Goal: Task Accomplishment & Management: Manage account settings

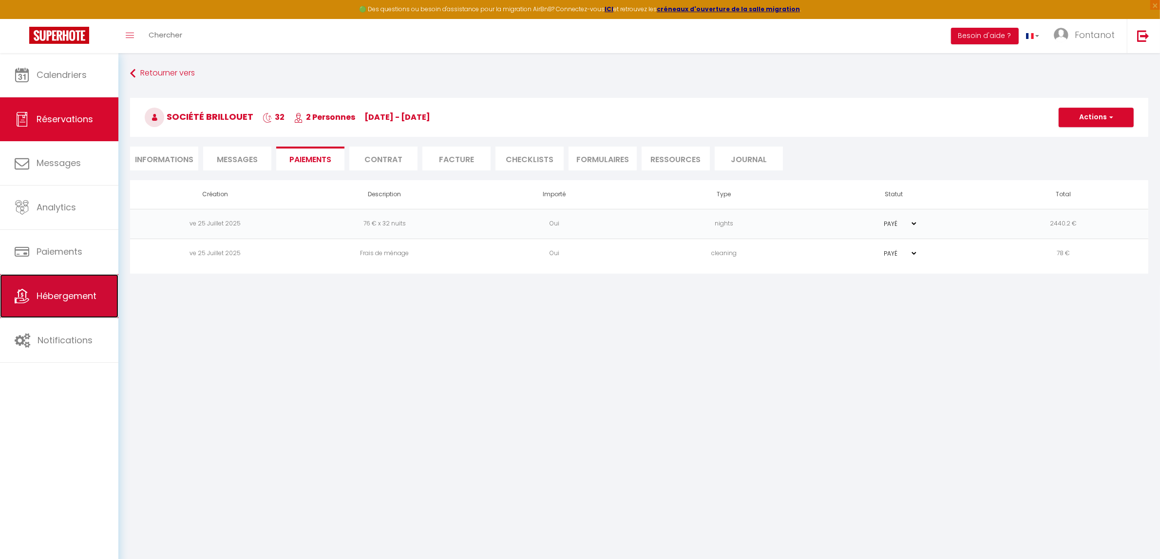
click at [77, 303] on link "Hébergement" at bounding box center [59, 296] width 118 height 44
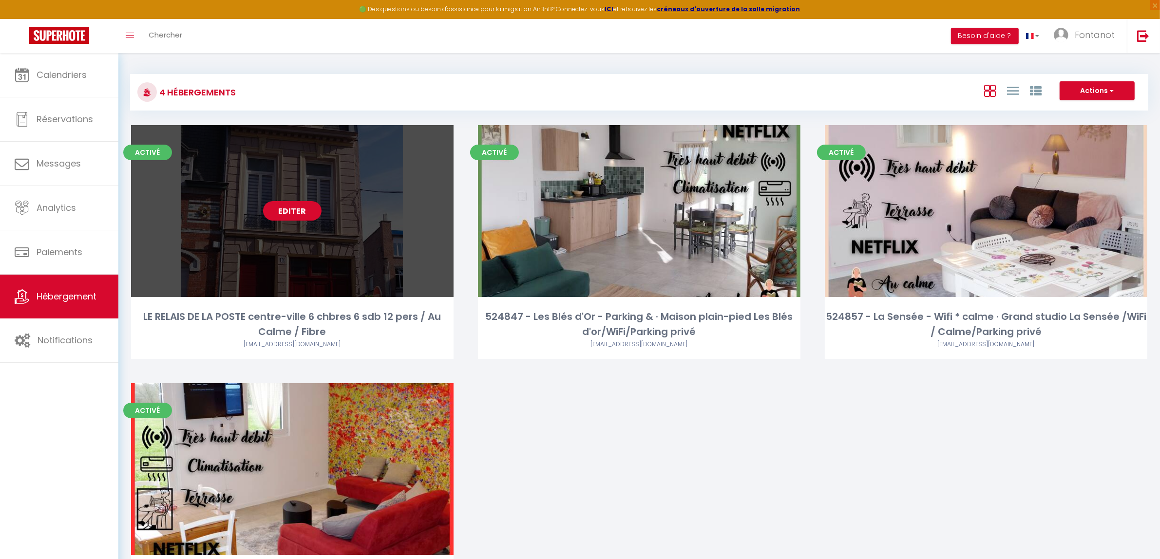
click at [264, 247] on div "Editer" at bounding box center [292, 211] width 322 height 172
click at [287, 222] on div "Editer" at bounding box center [292, 211] width 322 height 172
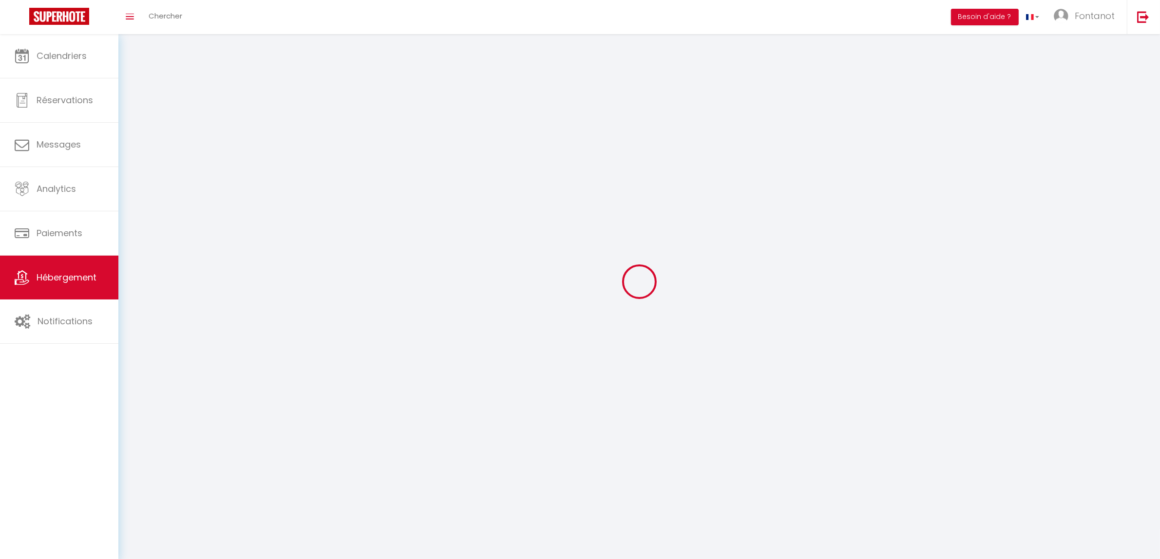
select select
select select "28"
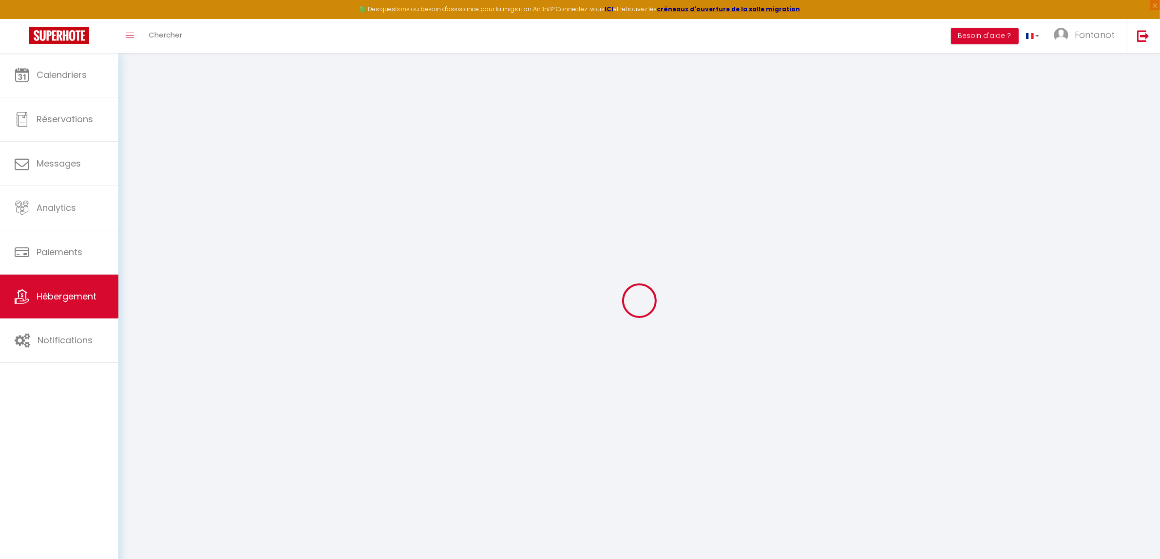
select select
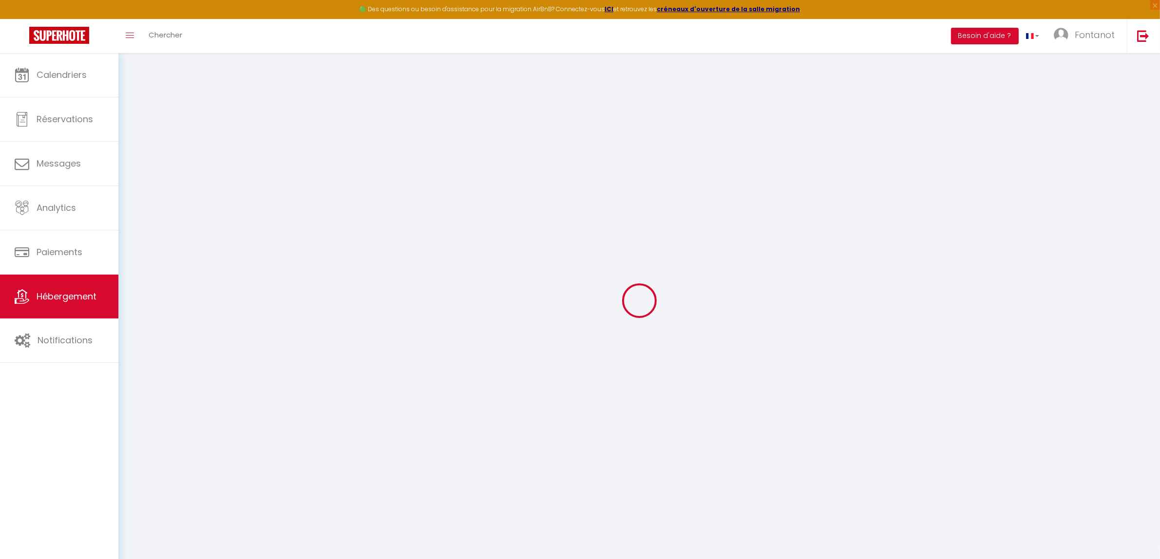
select select
checkbox input "false"
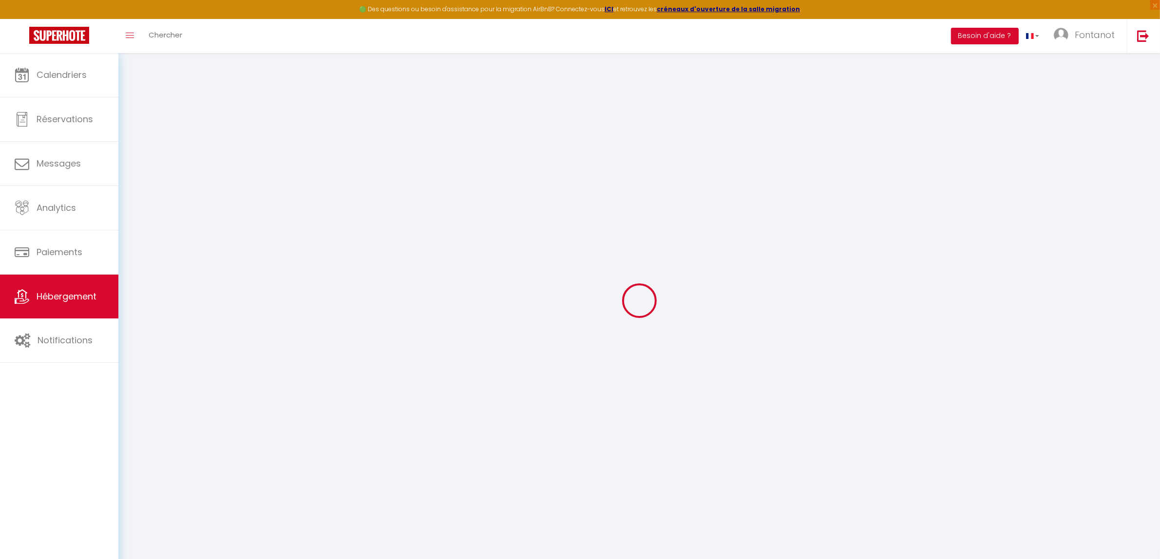
select select
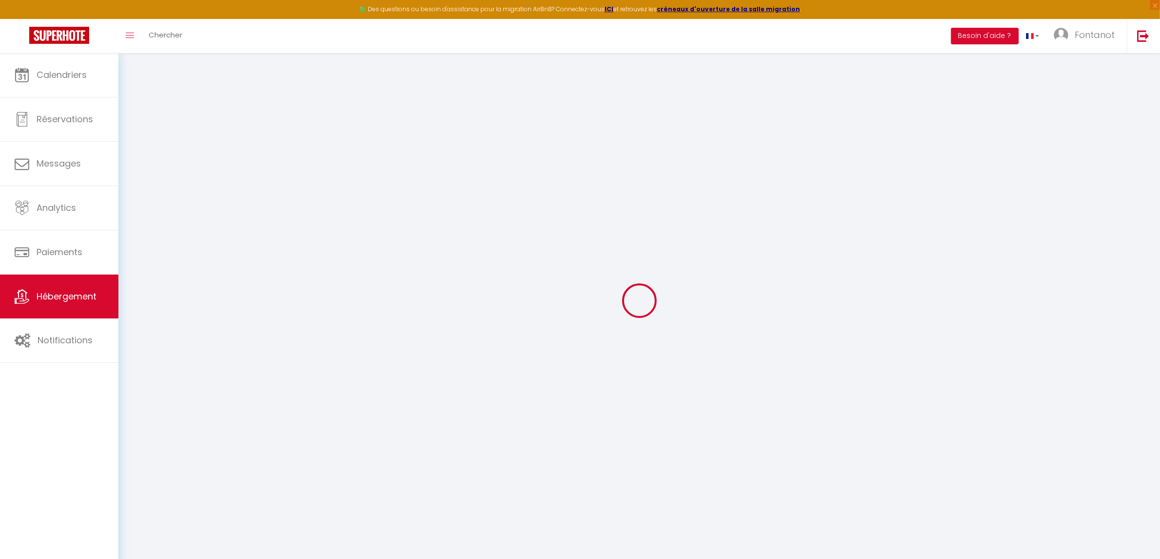
select select
checkbox input "false"
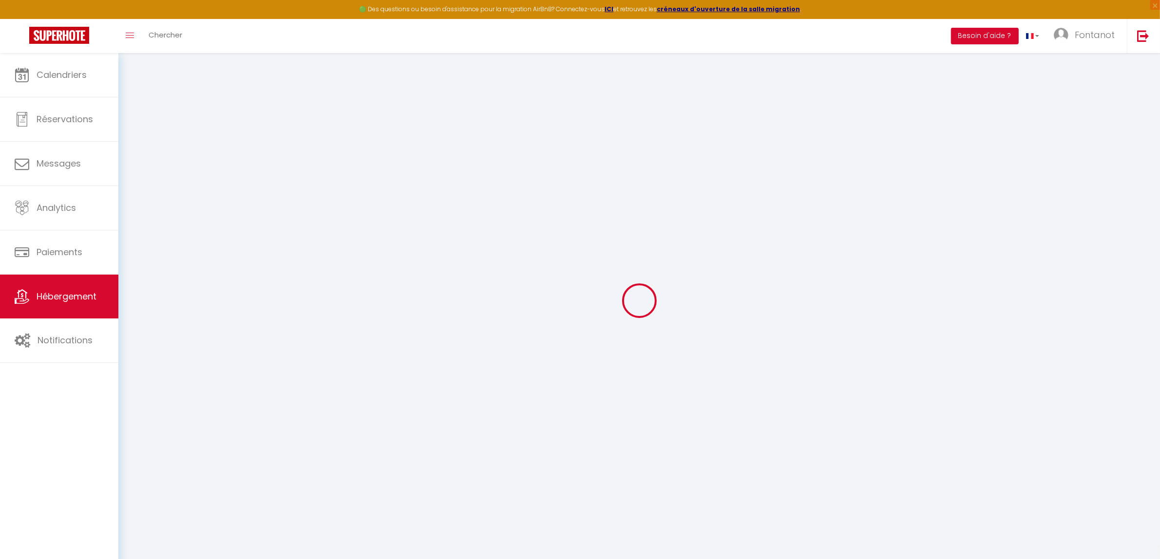
checkbox input "false"
select select
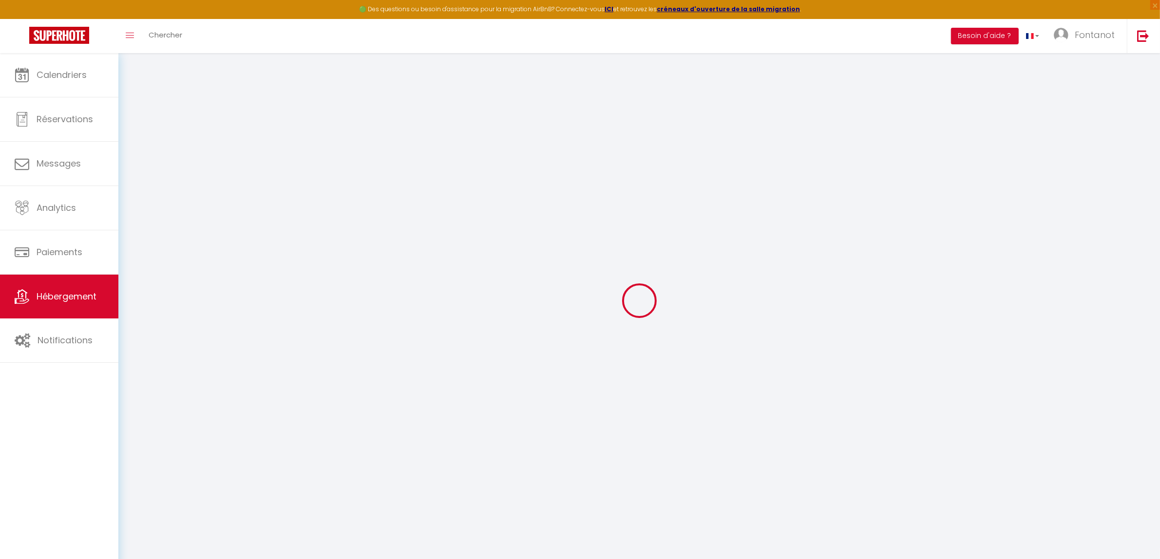
select select
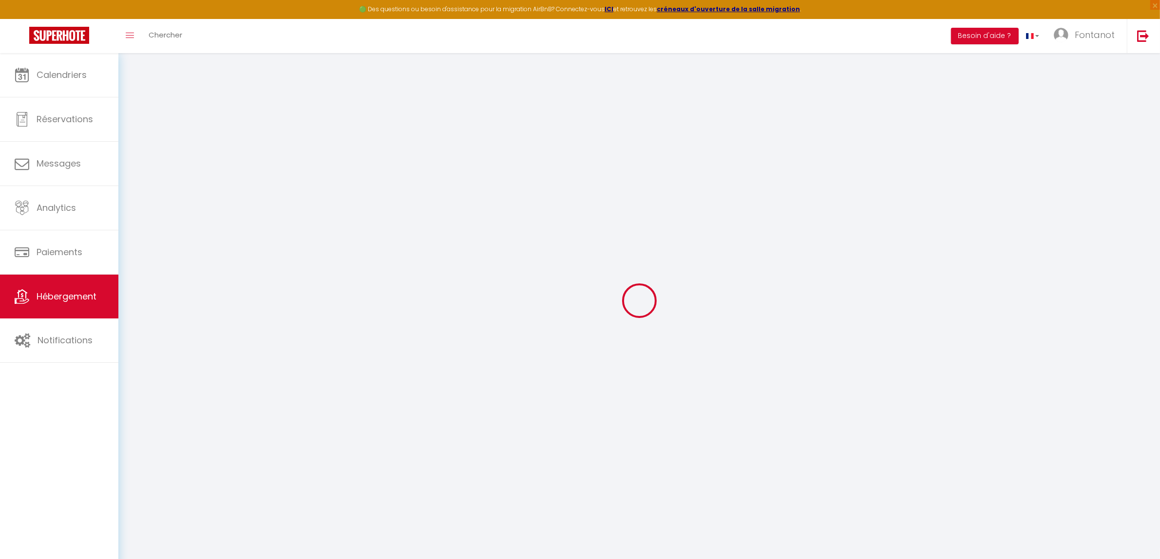
checkbox input "false"
select select
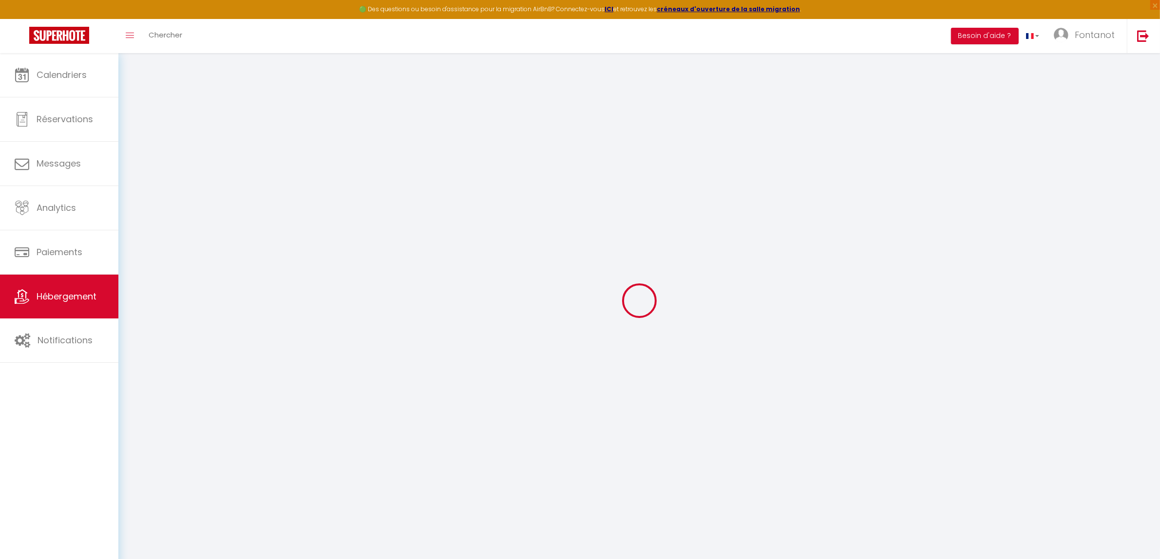
select select
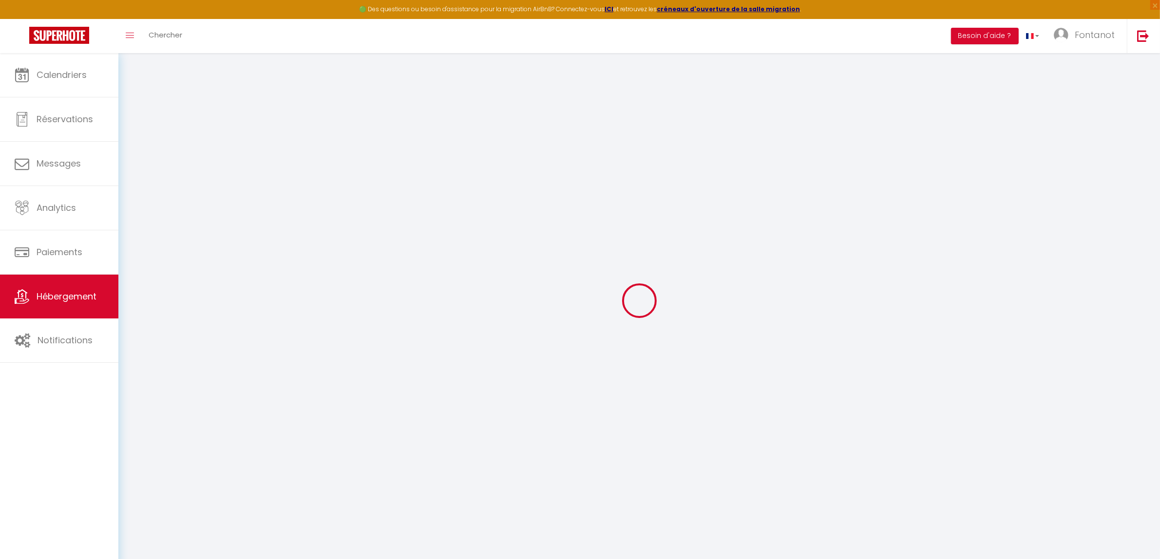
select select
checkbox input "false"
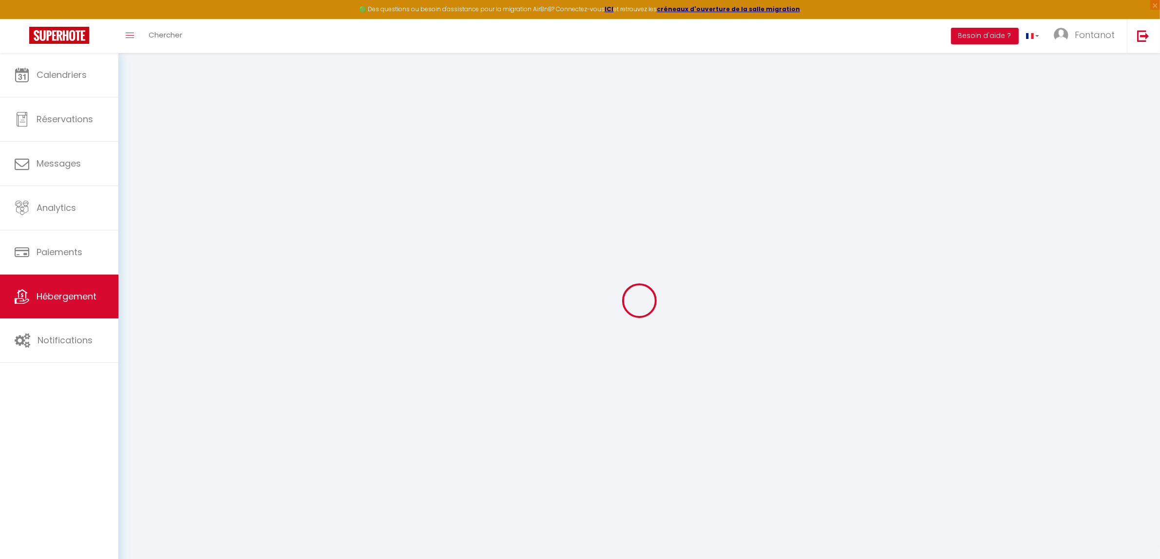
checkbox input "false"
select select
type input "LE RELAIS DE LA POSTE centre-ville 6 chbres 6 sdb 12 pers / Au Calme / Fibre"
type input "[PERSON_NAME] et [PERSON_NAME]"
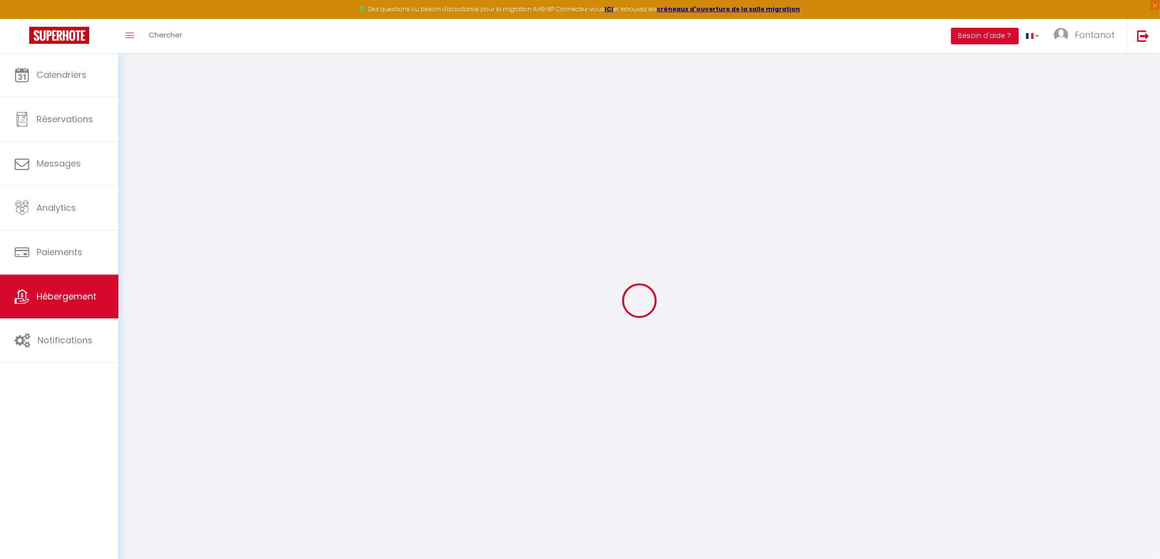
type input "Fontanot"
type input "[STREET_ADDRESS]"
type input "59890"
type input "Quesnoy sur Deûle"
select select "bnb"
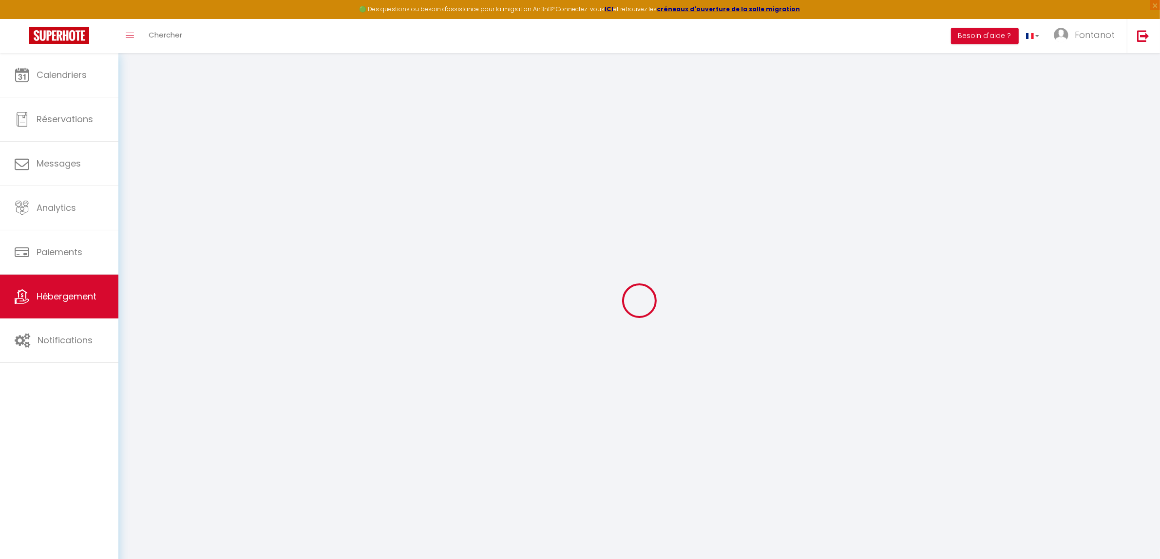
select select "lodge"
select select "12"
select select "6"
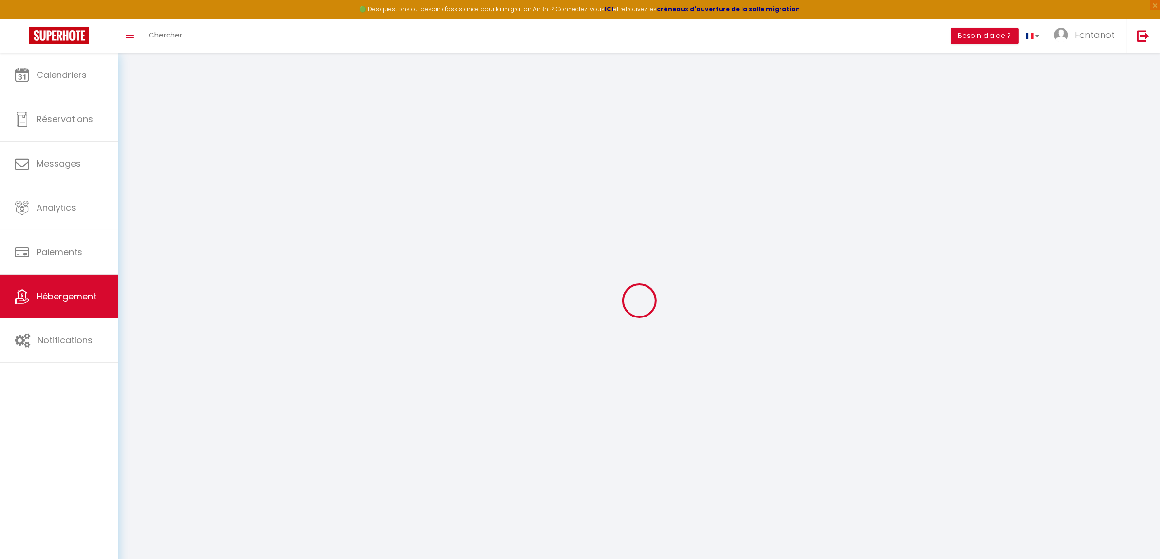
type input "310"
type input "10"
type input "235"
type input "2.00"
type input "600"
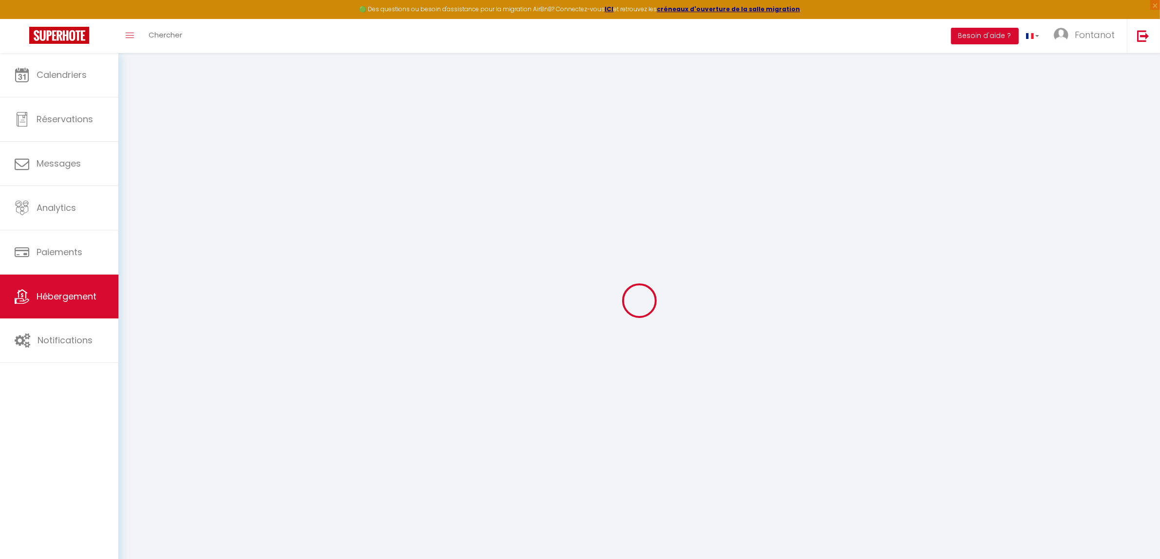
select select
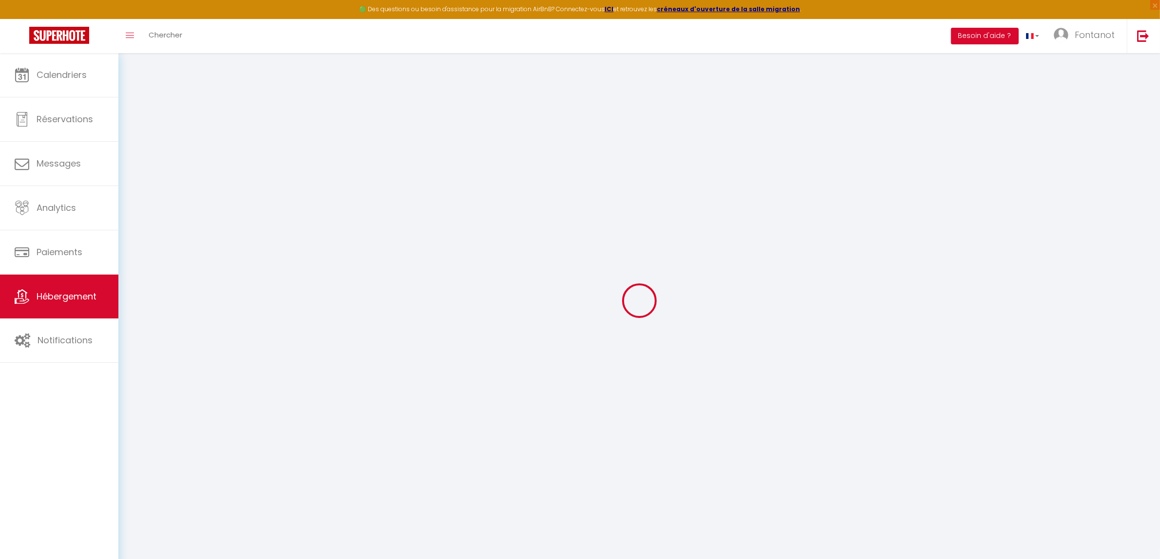
type input "[STREET_ADDRESS]"
type input "59100"
type input "Roubaix"
type input "[EMAIL_ADDRESS][DOMAIN_NAME]"
select select "6335"
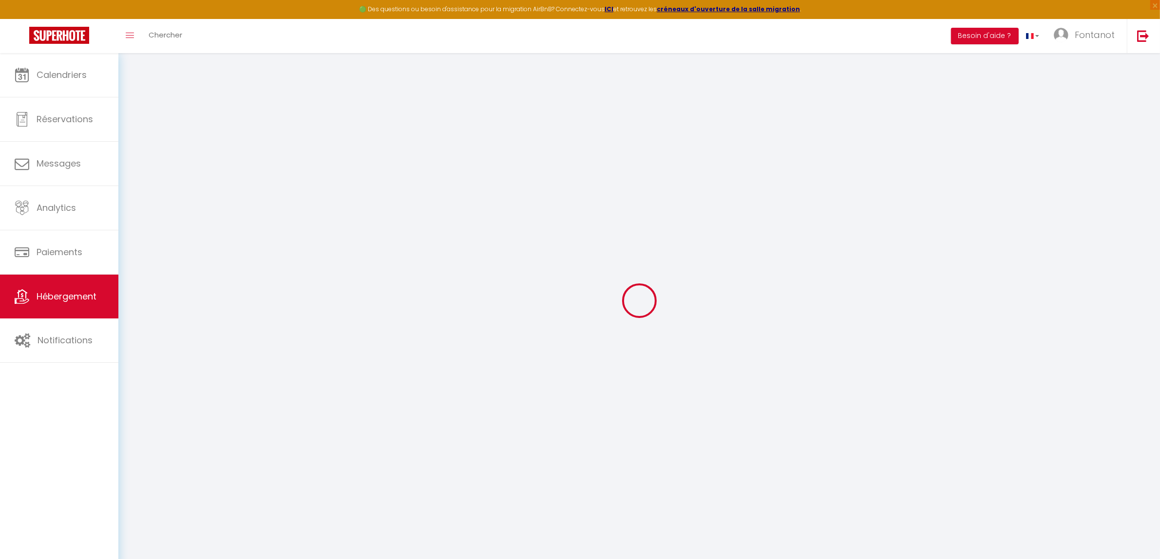
checkbox input "false"
type input "0"
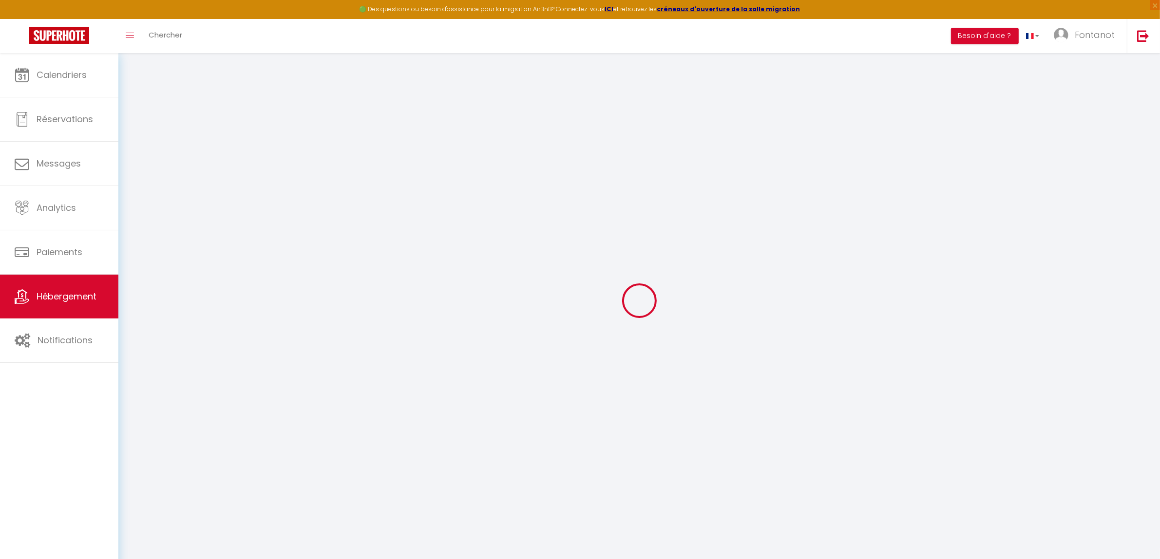
type input "0"
select select "9672"
select select
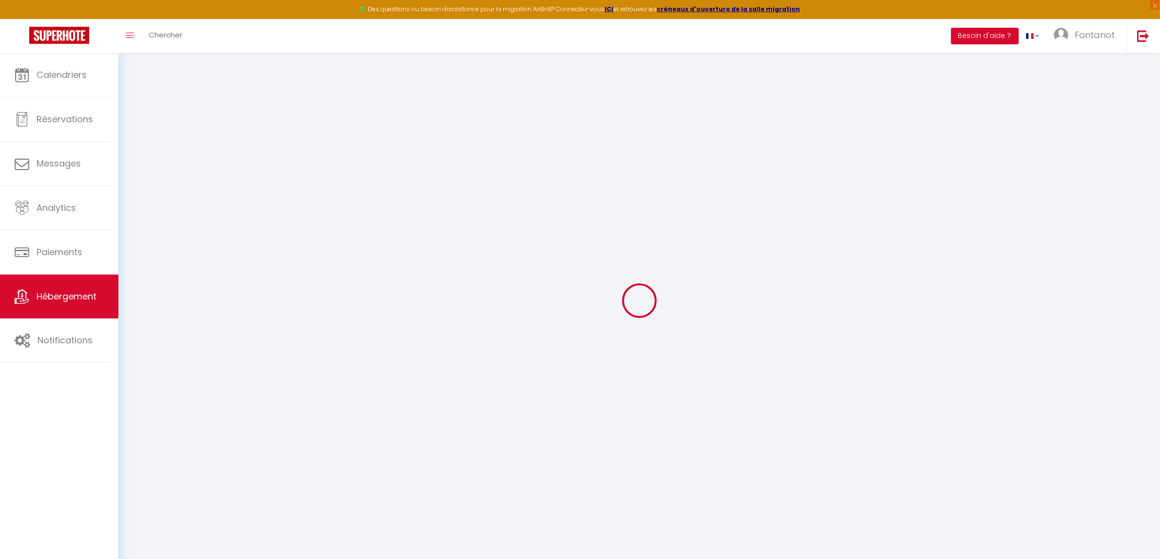
select select
checkbox input "false"
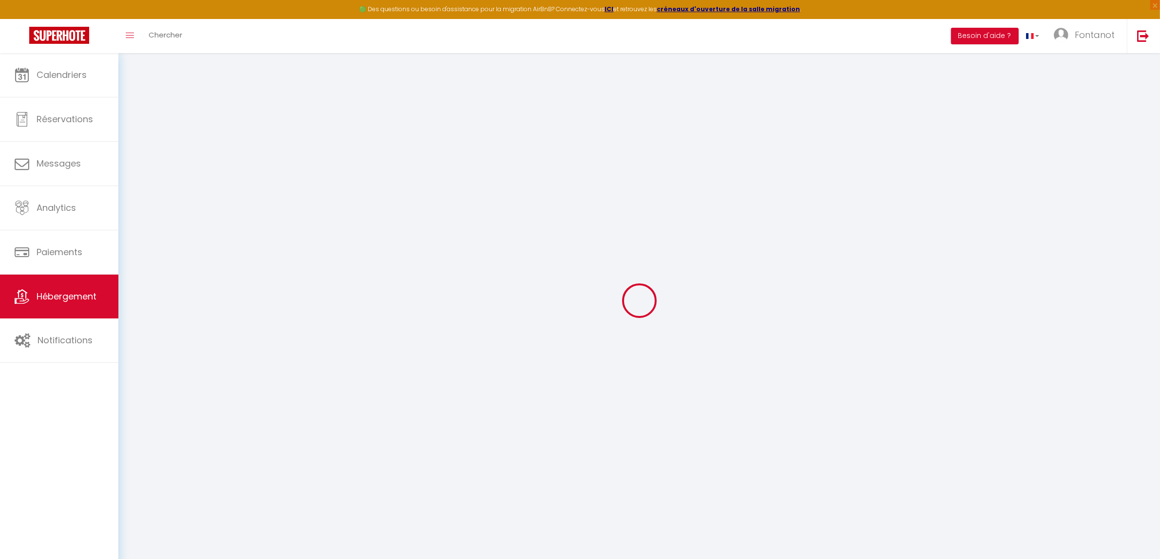
checkbox input "false"
select select
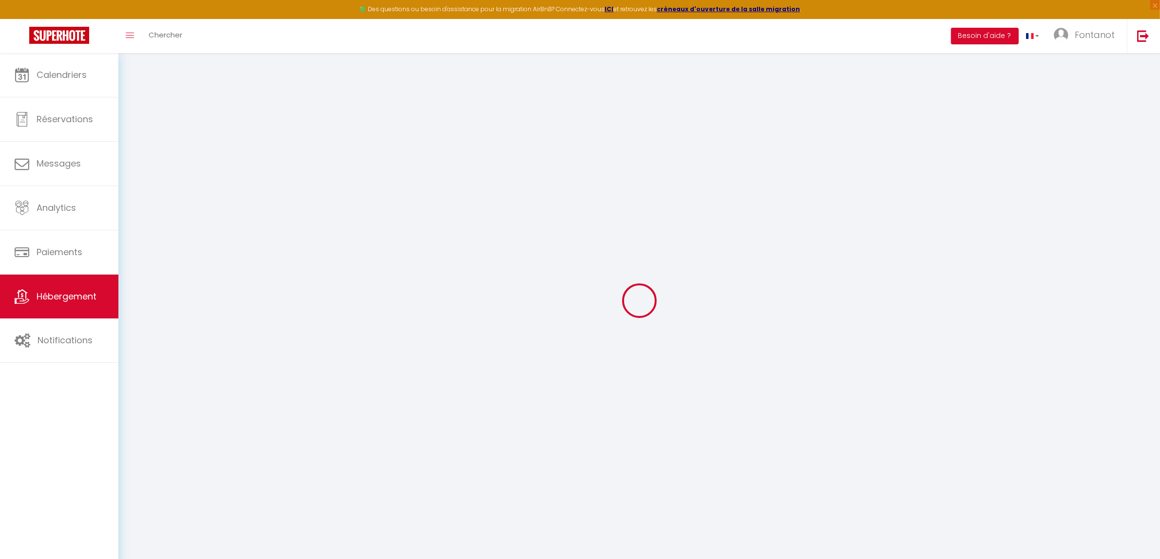
select select
checkbox input "false"
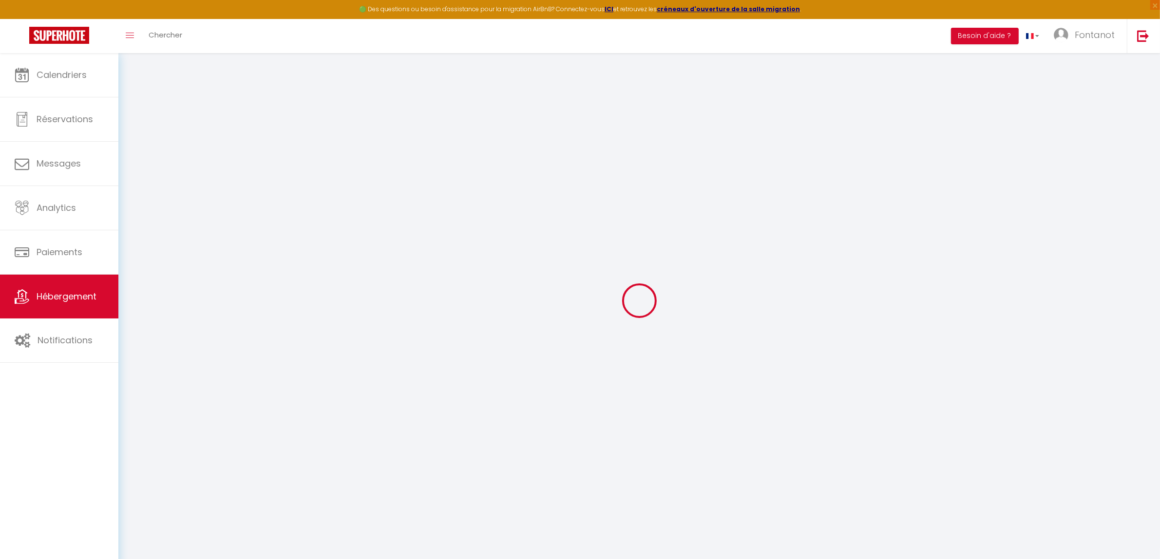
checkbox input "false"
select select
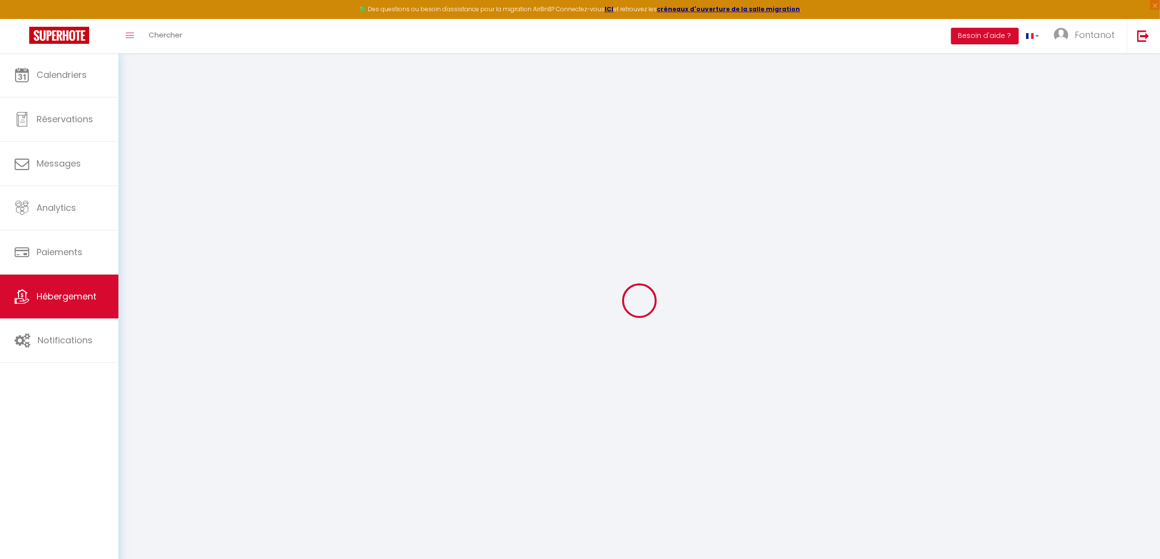
select select
checkbox input "false"
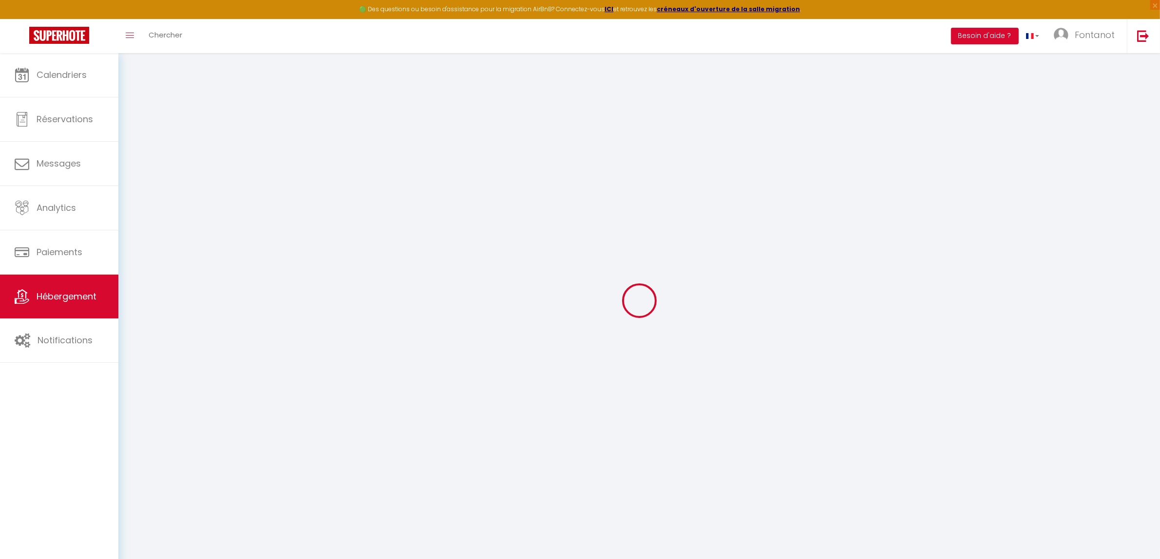
checkbox input "false"
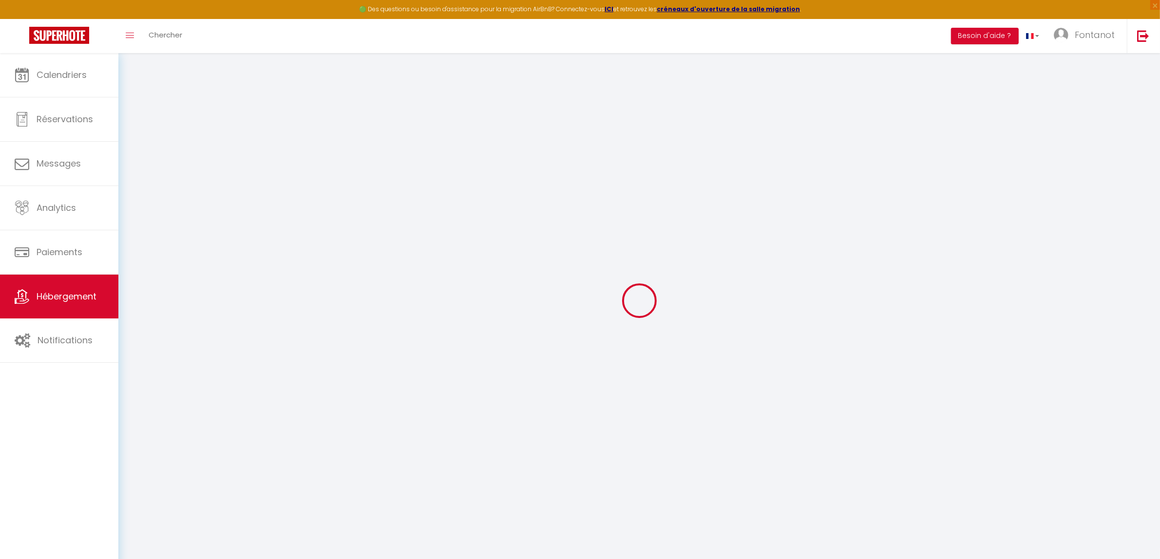
checkbox input "false"
select select "16:00"
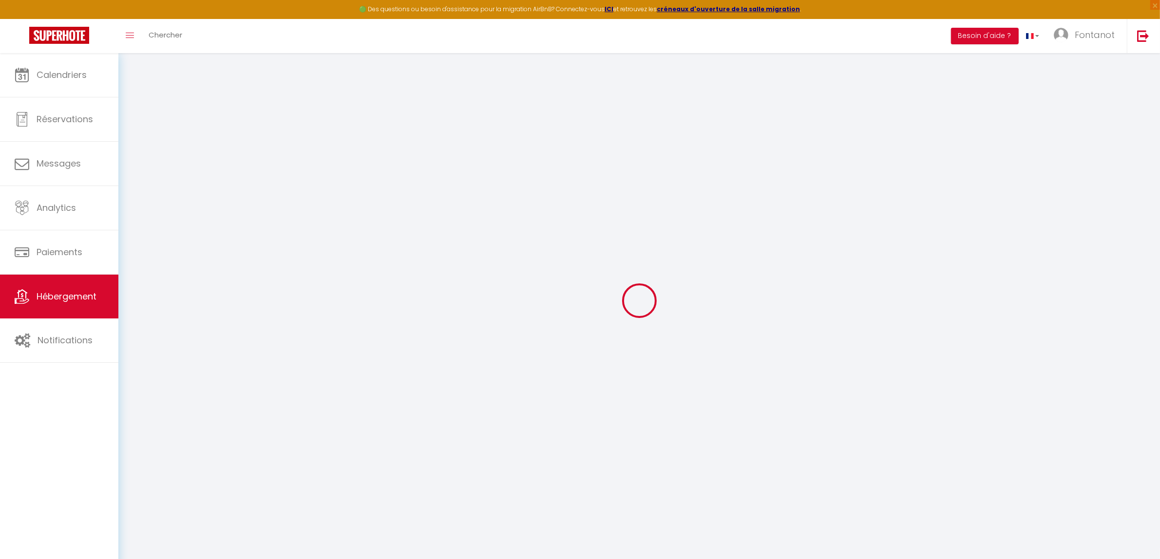
select select "23:45"
select select "11:00"
select select "30"
select select "120"
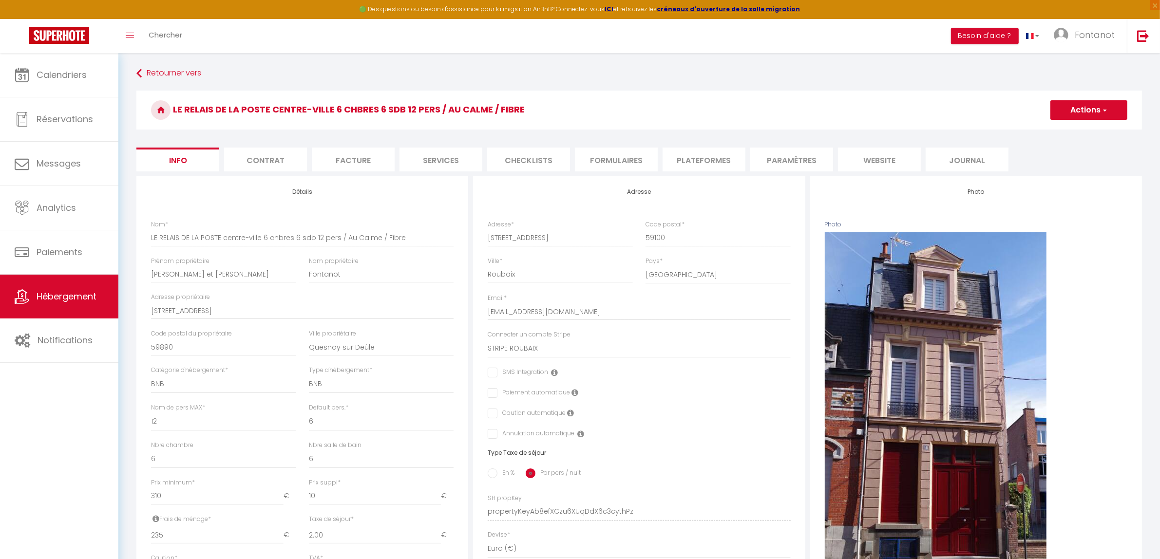
checkbox input "false"
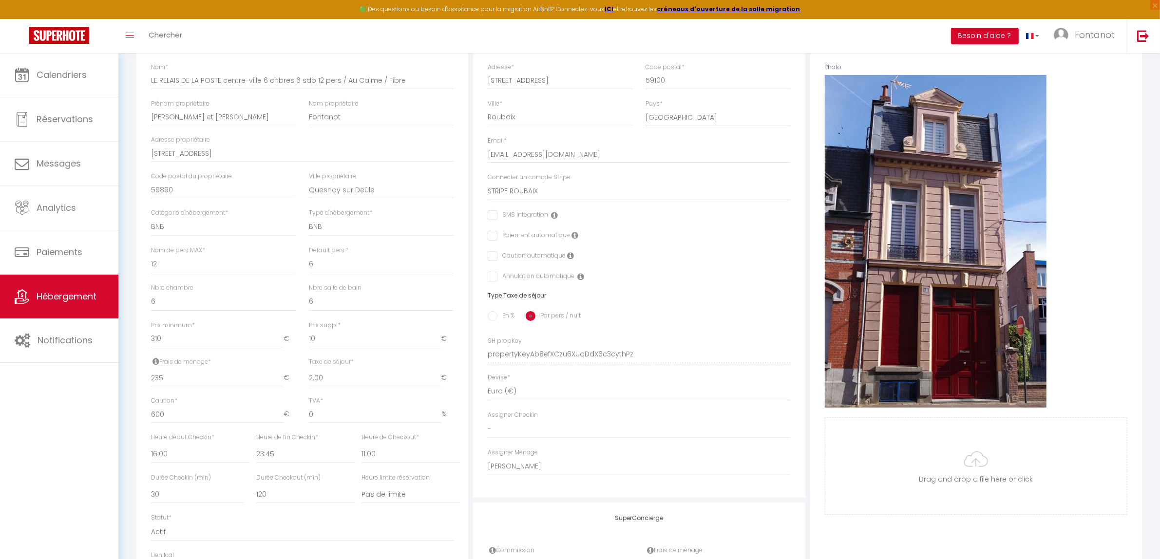
scroll to position [244, 0]
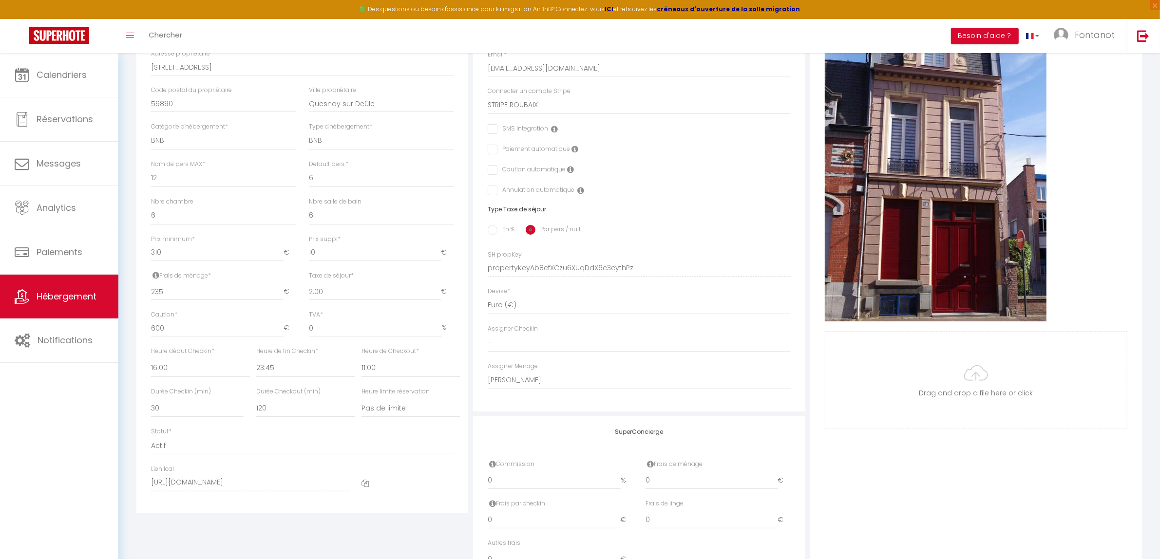
click at [445, 292] on span "€" at bounding box center [447, 292] width 13 height 18
type input "1.99"
checkbox input "false"
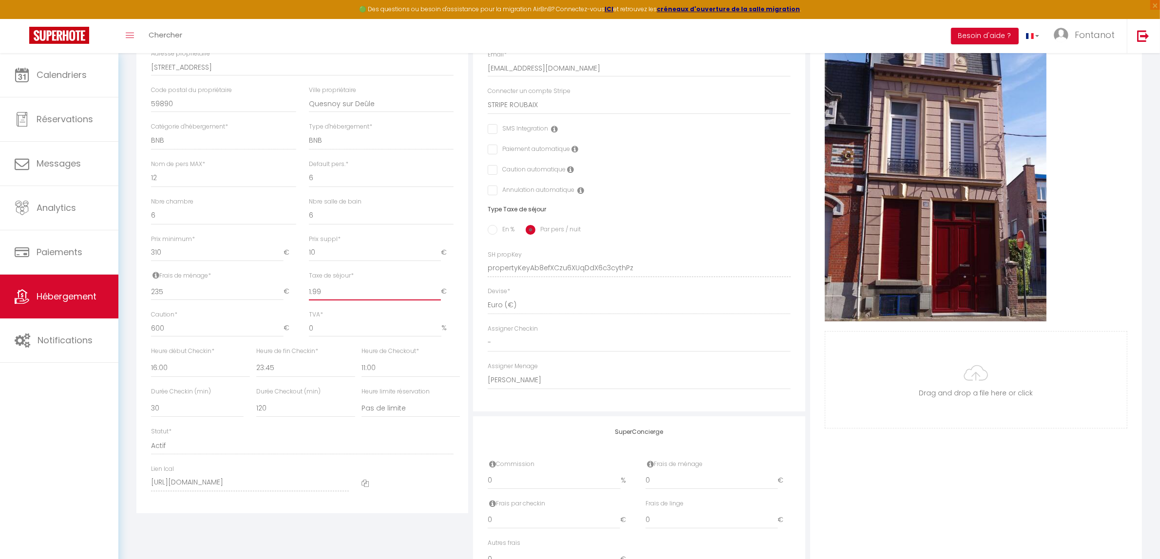
checkbox input "false"
click at [436, 292] on input "1.99" at bounding box center [375, 292] width 132 height 18
drag, startPoint x: 322, startPoint y: 288, endPoint x: 305, endPoint y: 290, distance: 17.1
click at [305, 290] on div "Taxe de séjour * 1.99 €" at bounding box center [381, 290] width 158 height 39
type input "2"
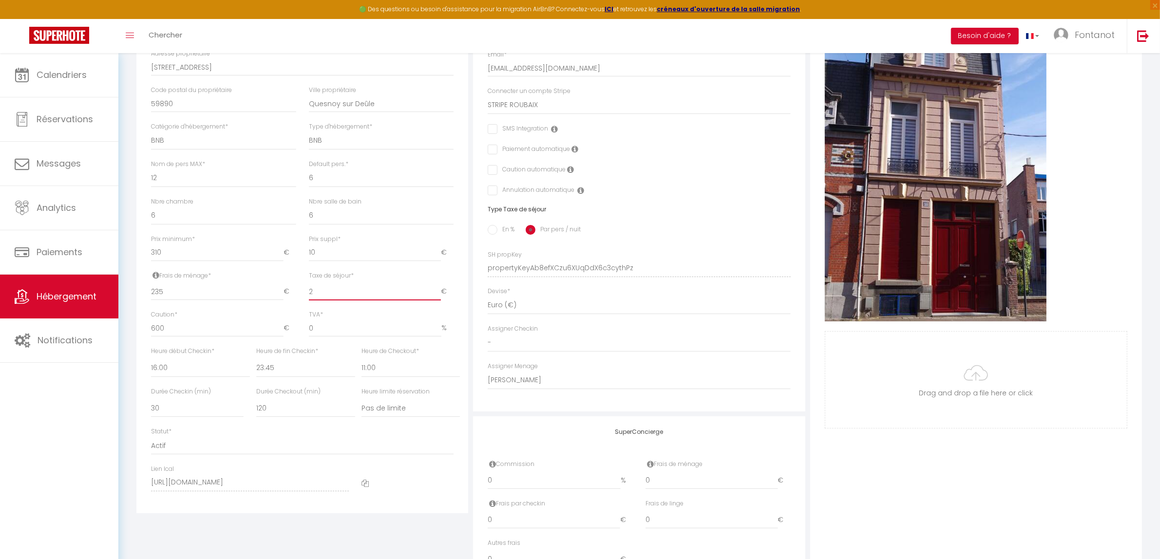
checkbox input "false"
type input "2"
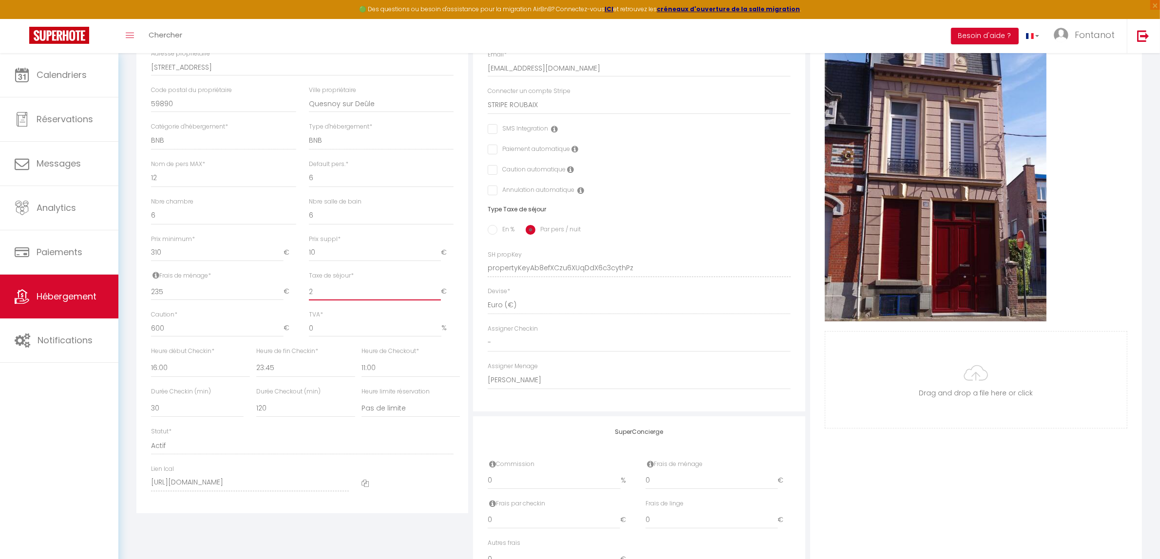
click at [435, 288] on input "2" at bounding box center [375, 292] width 132 height 18
click at [491, 230] on input "En %" at bounding box center [493, 230] width 10 height 10
radio input "true"
checkbox input "false"
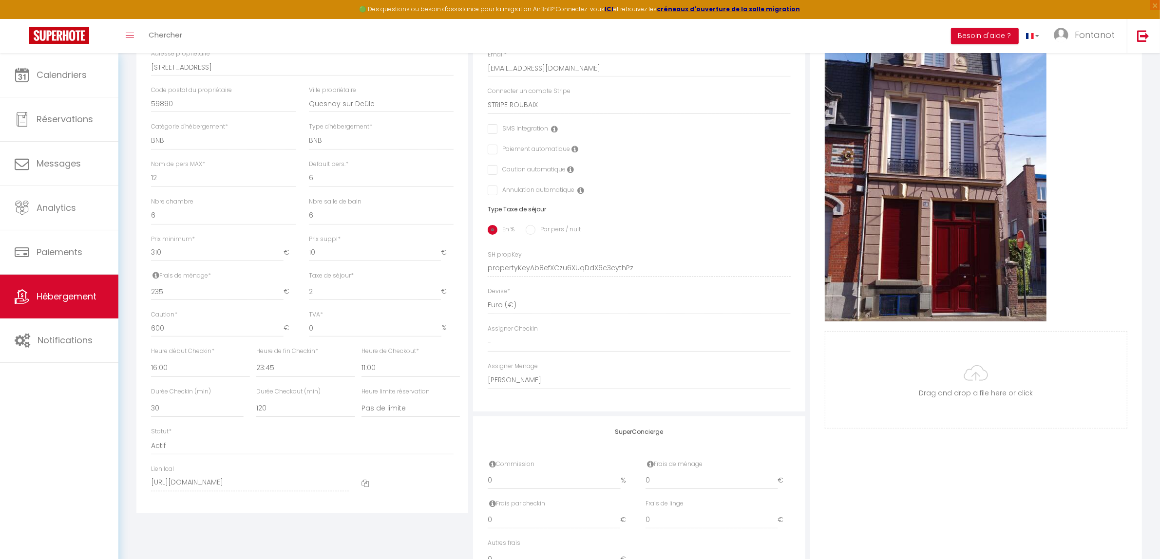
checkbox input "false"
click at [531, 232] on input "Par pers / nuit" at bounding box center [531, 230] width 10 height 10
radio input "true"
checkbox input "false"
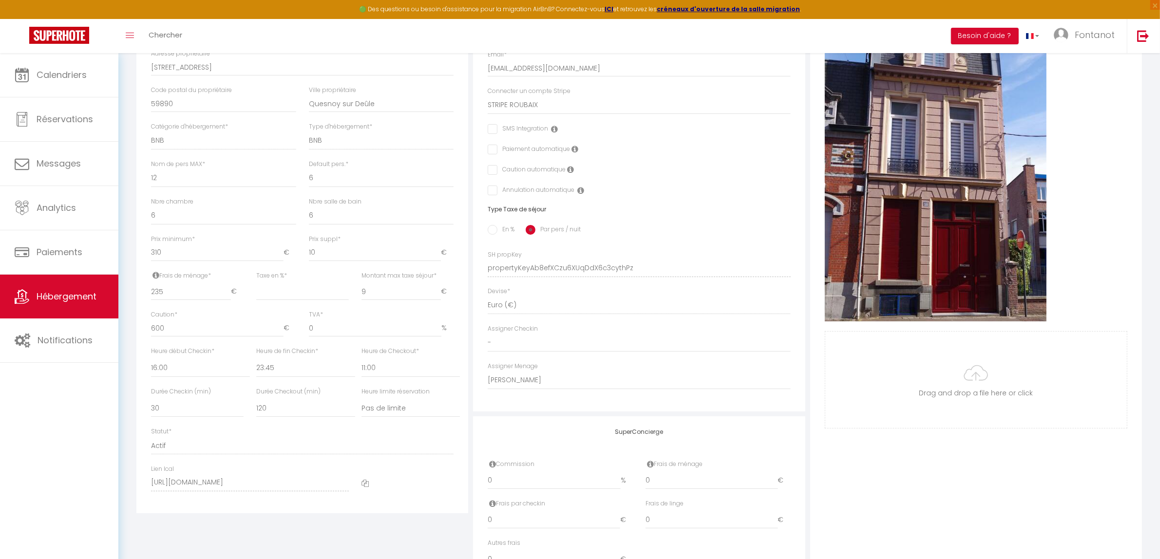
checkbox input "false"
